Goal: Task Accomplishment & Management: Manage account settings

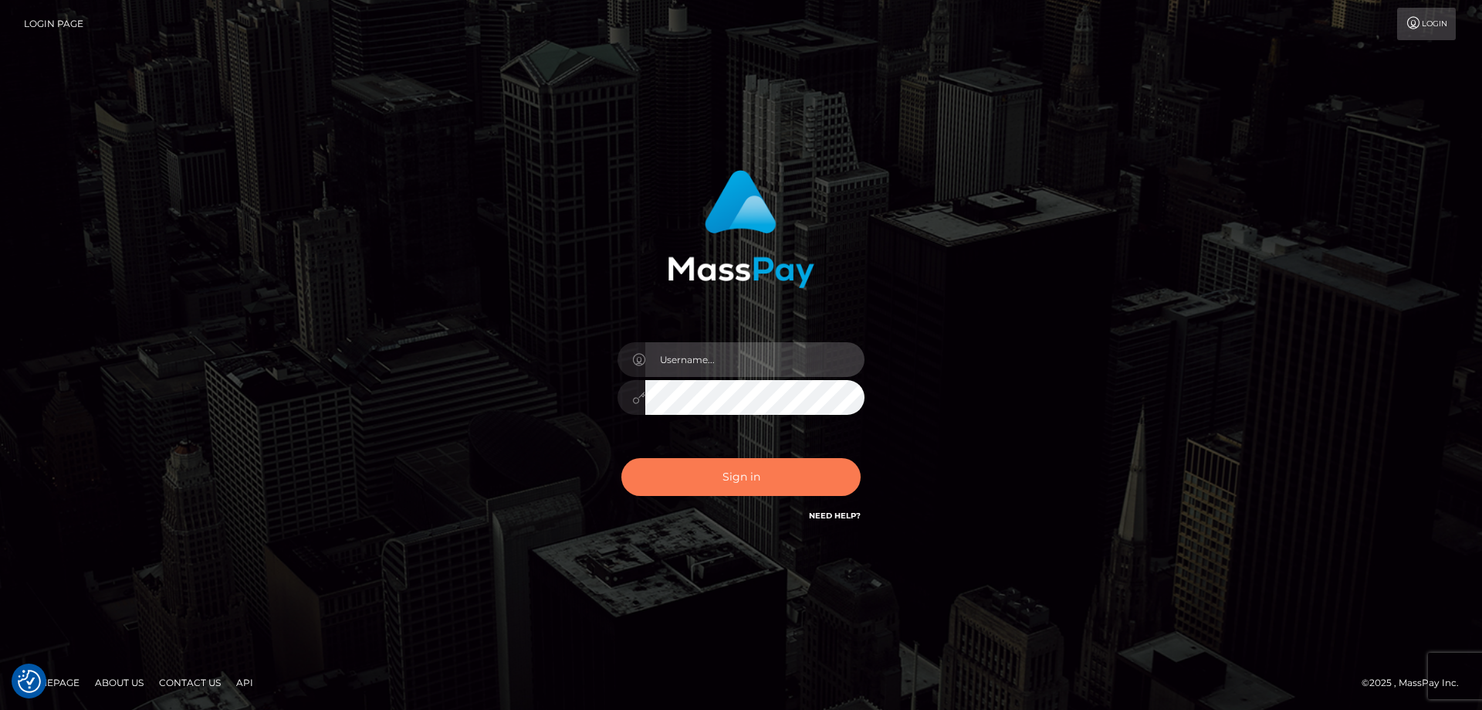
type input "tinekeb"
click at [733, 478] on button "Sign in" at bounding box center [741, 477] width 239 height 38
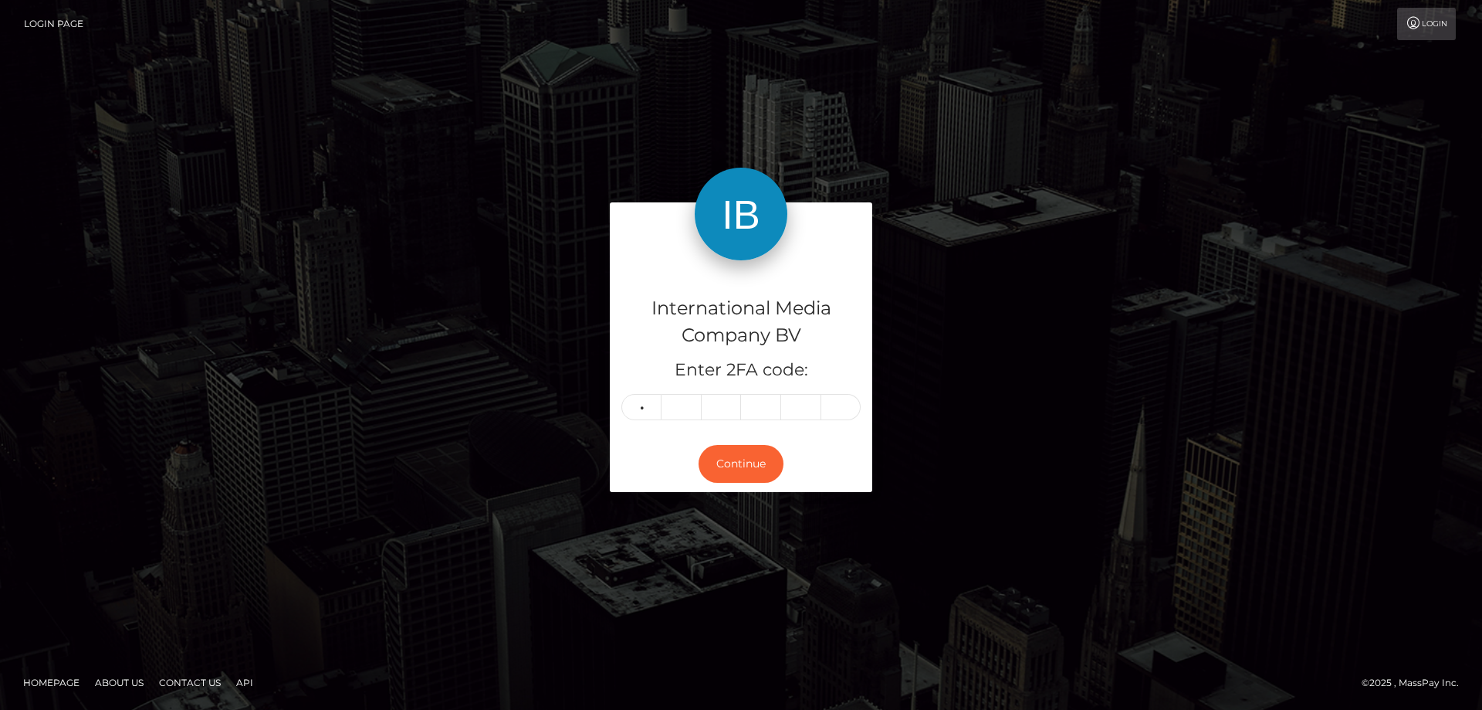
type input "0"
type input "4"
type input "1"
type input "6"
type input "9"
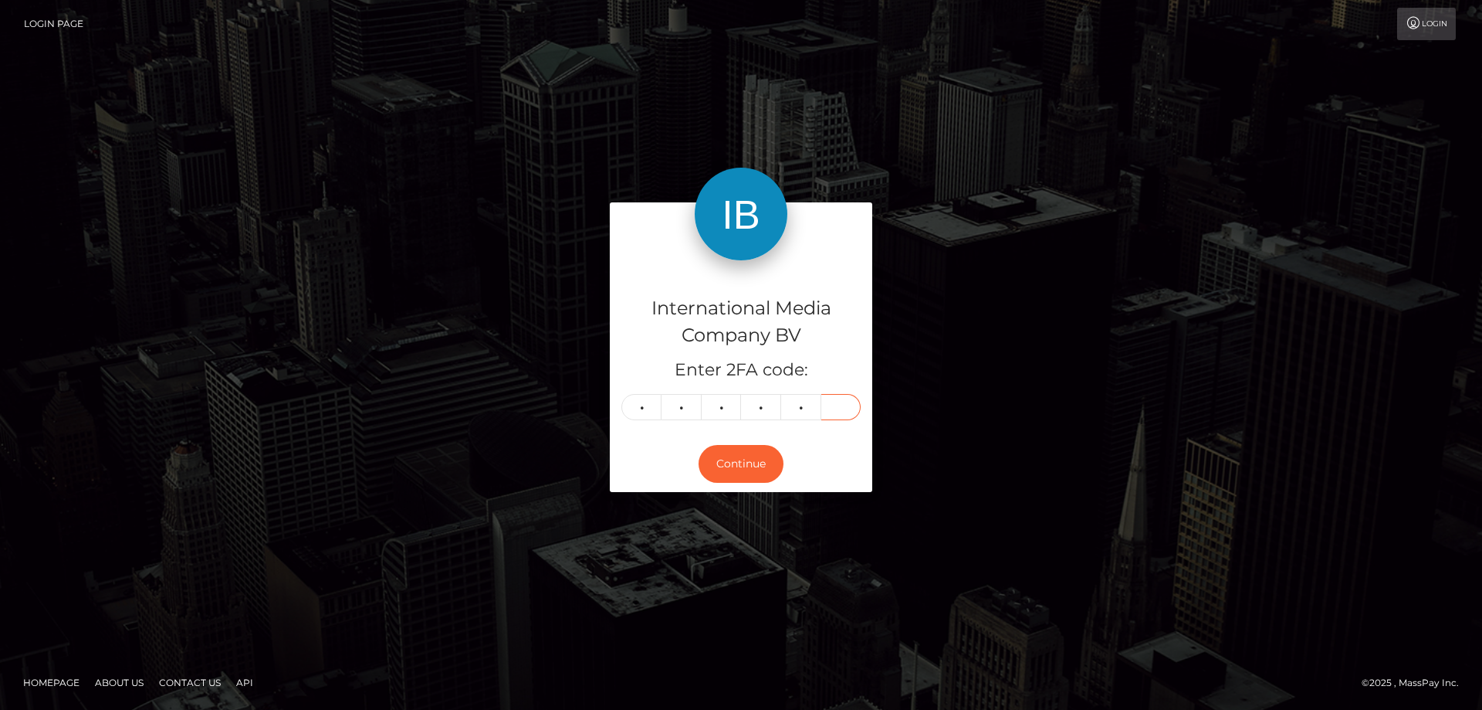
type input "1"
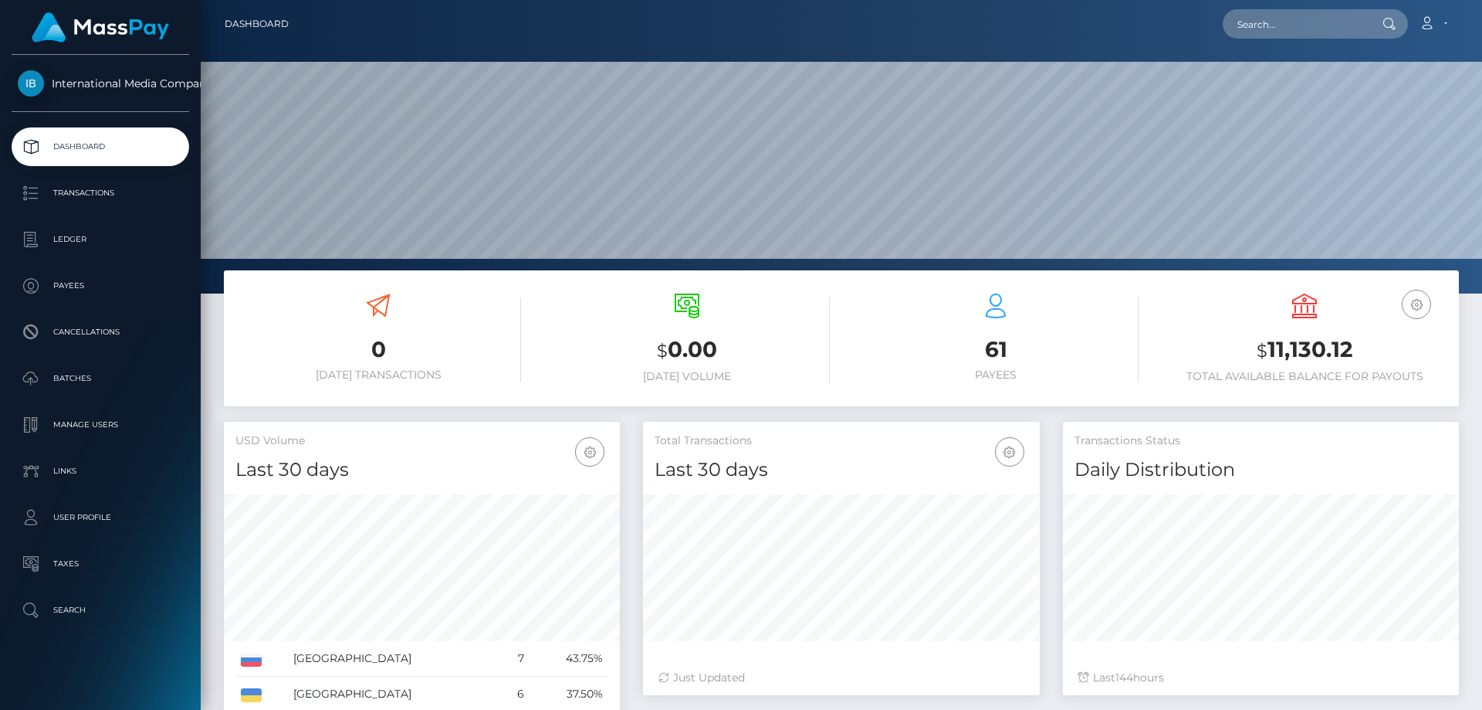
scroll to position [274, 397]
click at [63, 237] on p "Ledger" at bounding box center [100, 239] width 165 height 23
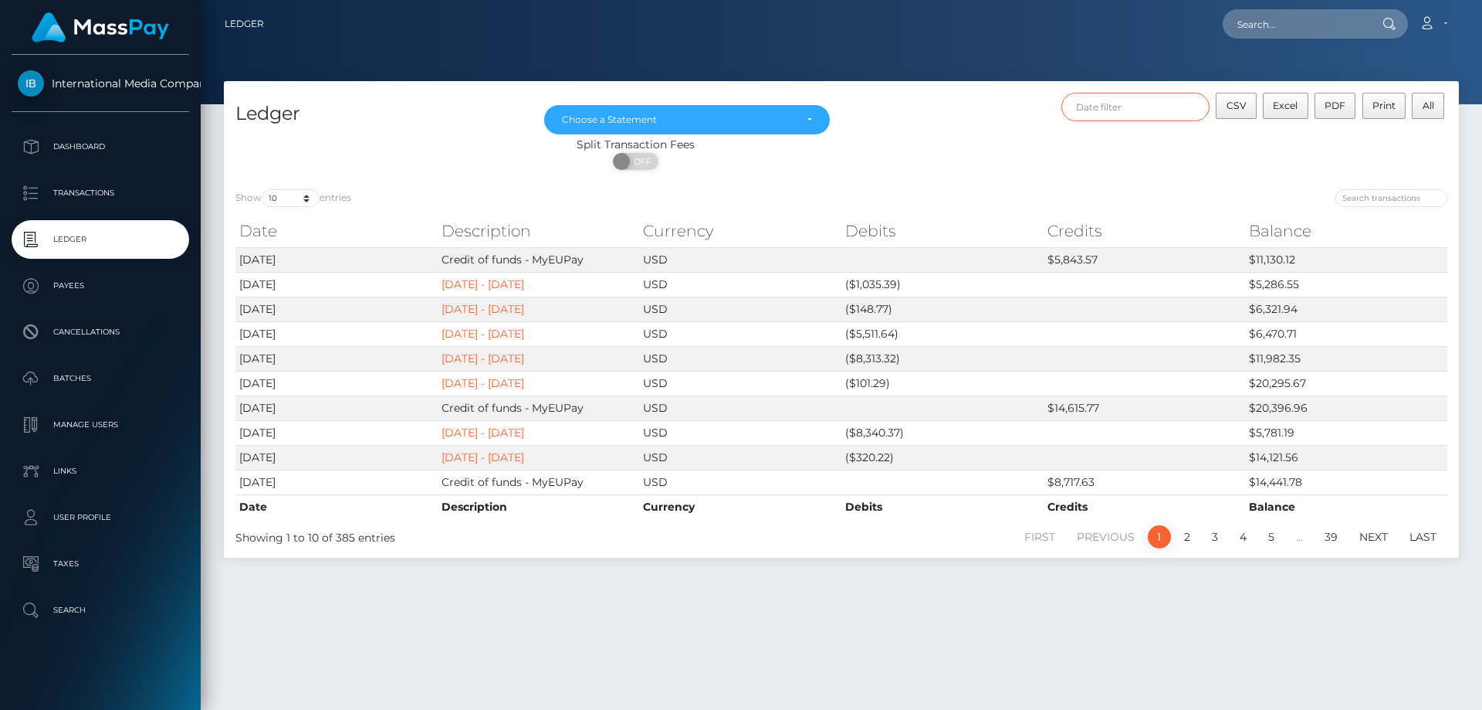
click at [1118, 109] on input "text" at bounding box center [1136, 107] width 149 height 29
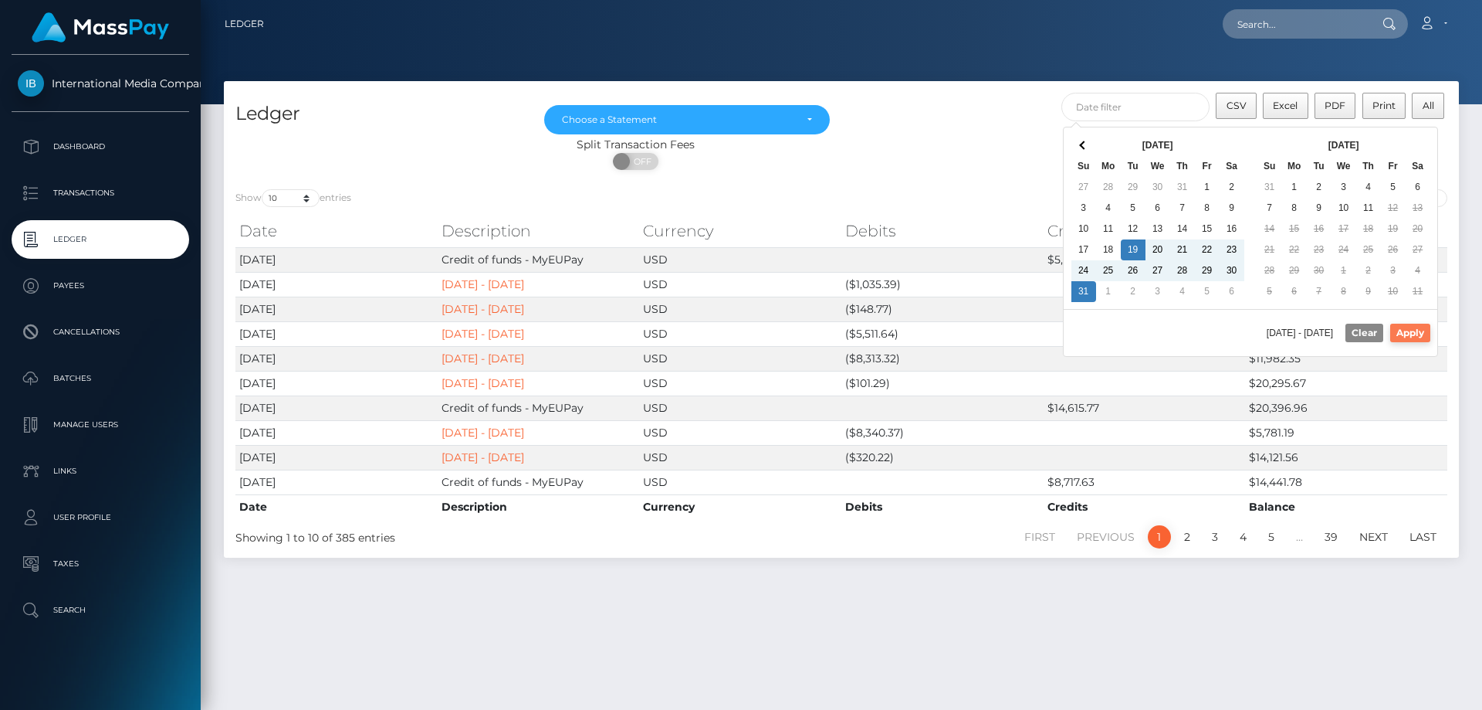
click at [1410, 328] on button "Apply" at bounding box center [1410, 332] width 40 height 19
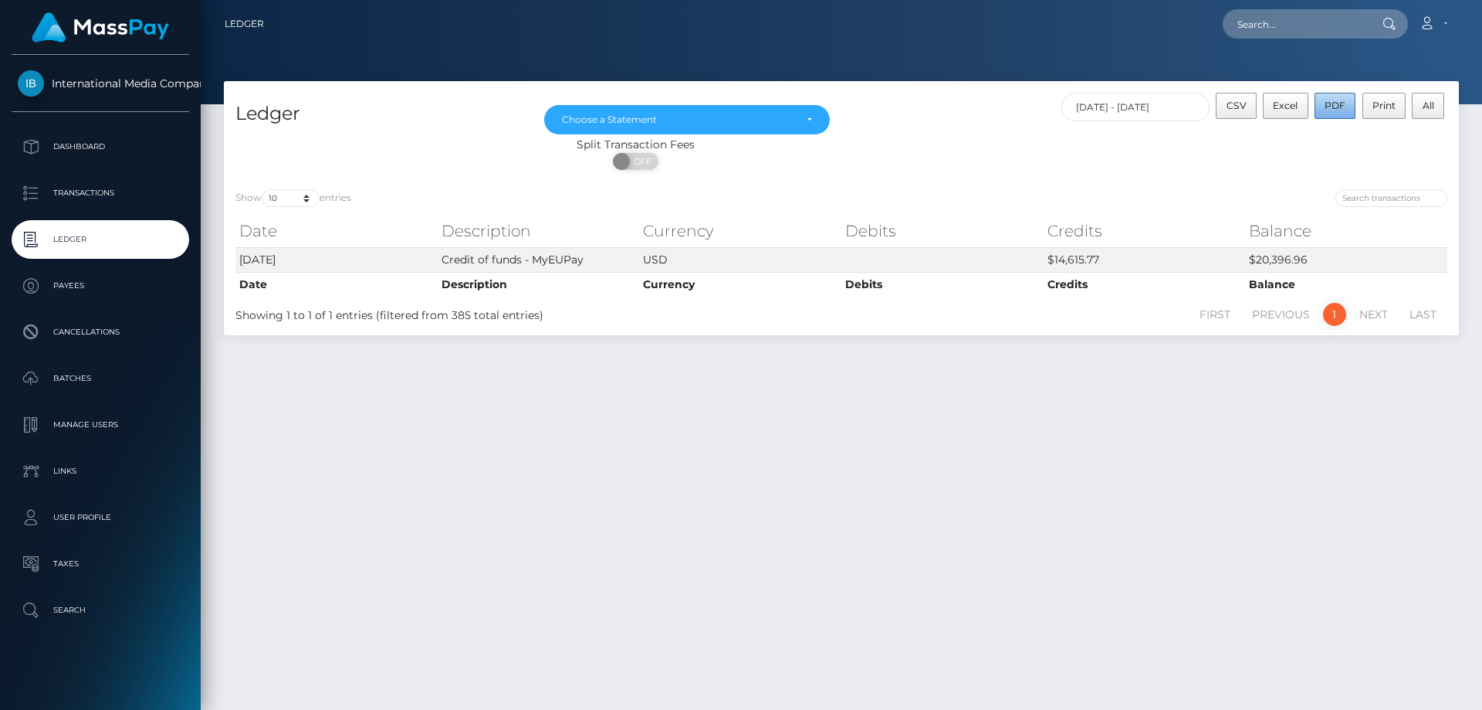
click at [1327, 103] on span "PDF" at bounding box center [1335, 106] width 21 height 12
click at [1191, 104] on input "[DATE] - [DATE]" at bounding box center [1136, 107] width 149 height 29
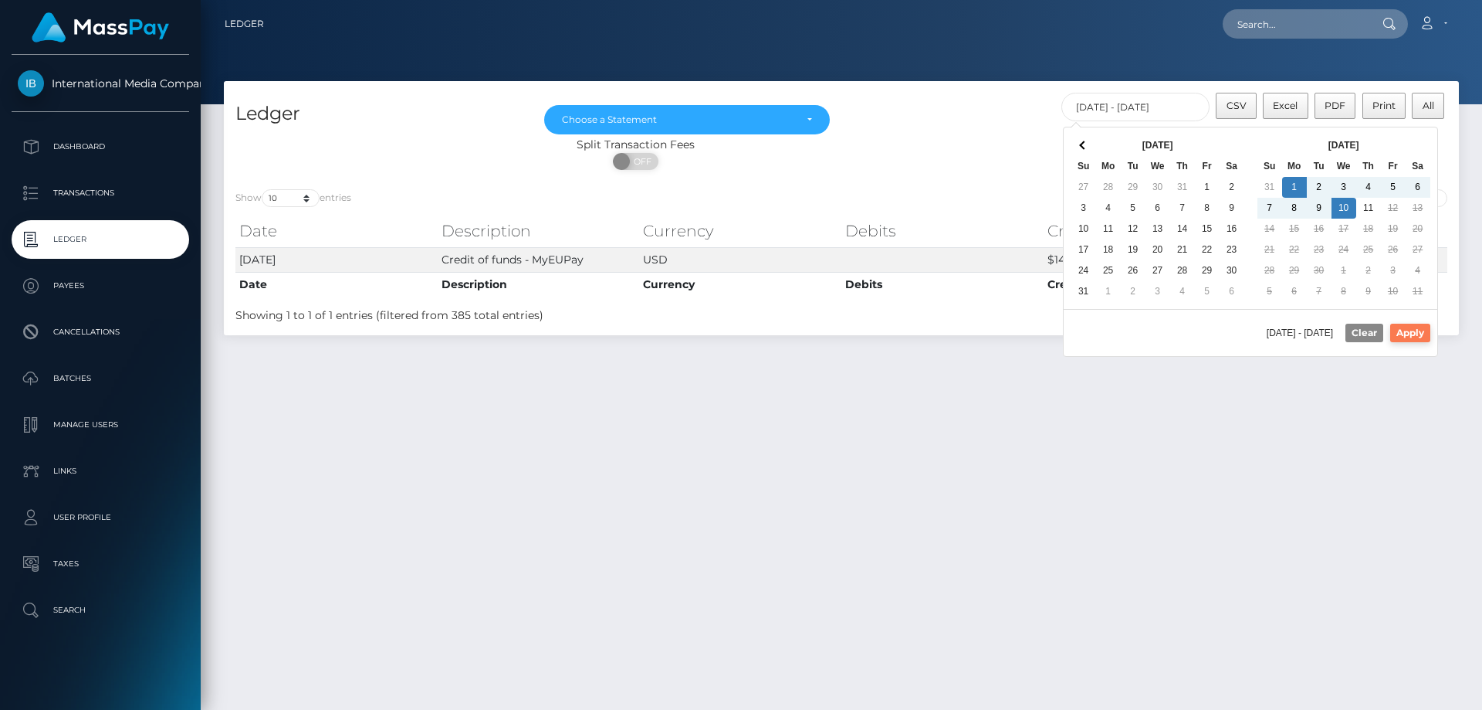
click at [1411, 330] on button "Apply" at bounding box center [1410, 332] width 40 height 19
type input "[DATE] - [DATE]"
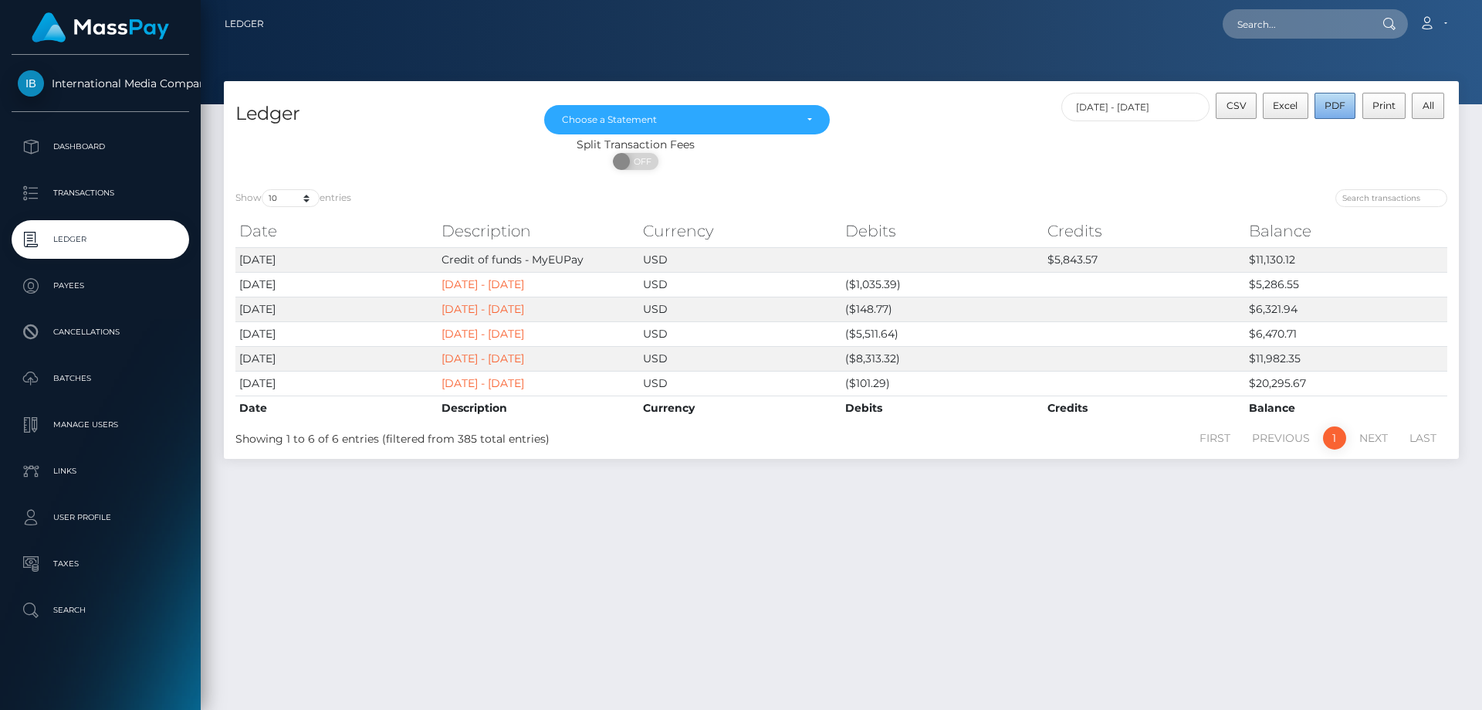
click at [1333, 102] on span "PDF" at bounding box center [1335, 106] width 21 height 12
click at [92, 140] on p "Dashboard" at bounding box center [100, 146] width 165 height 23
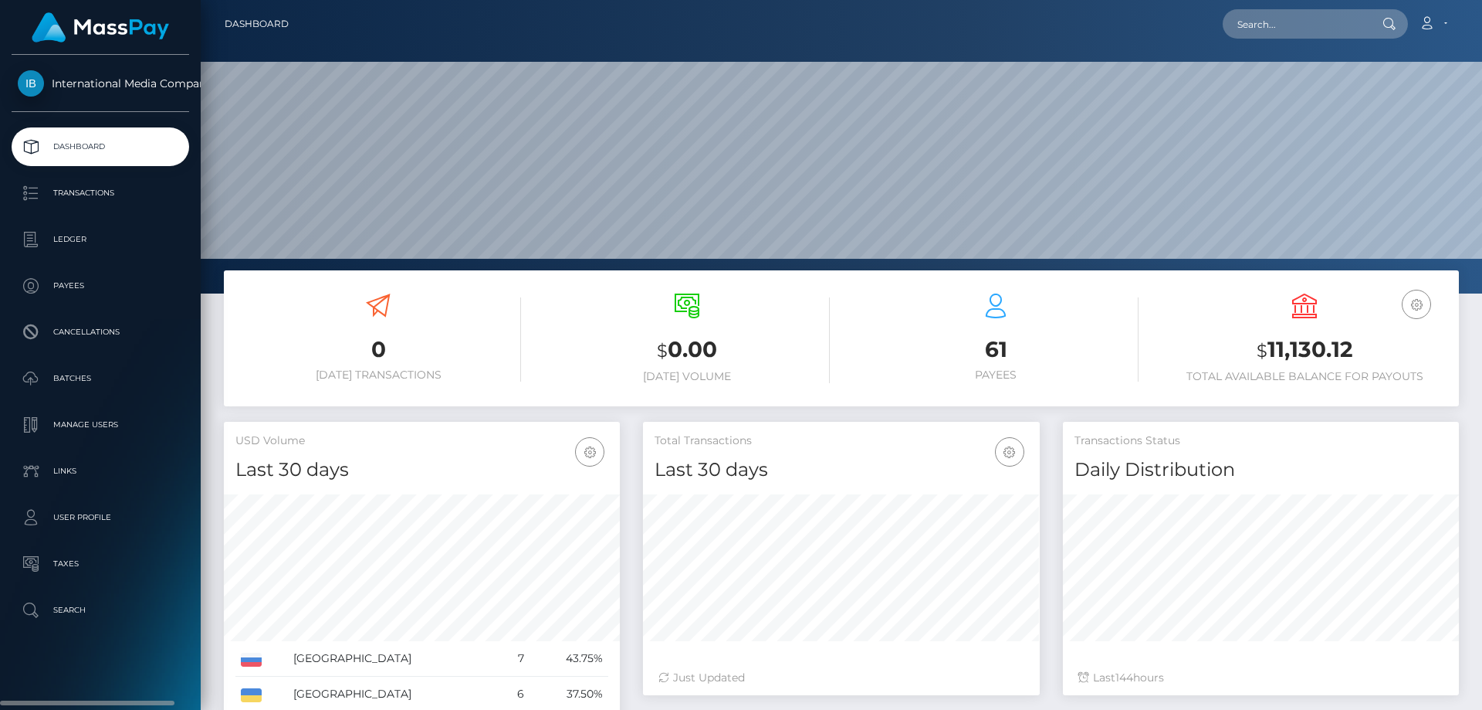
scroll to position [274, 397]
click at [1435, 22] on icon at bounding box center [1427, 23] width 16 height 12
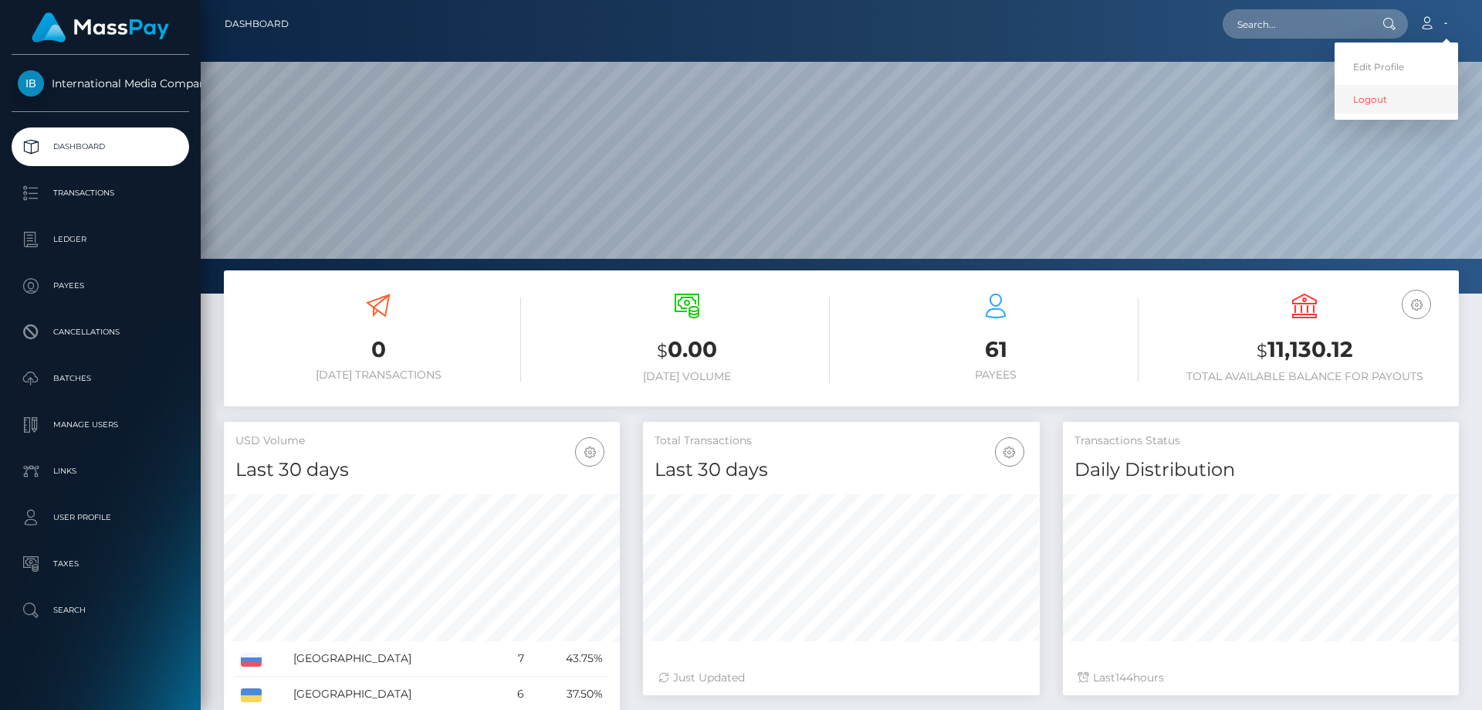
click at [1371, 99] on link "Logout" at bounding box center [1397, 99] width 124 height 29
